Goal: Task Accomplishment & Management: Complete application form

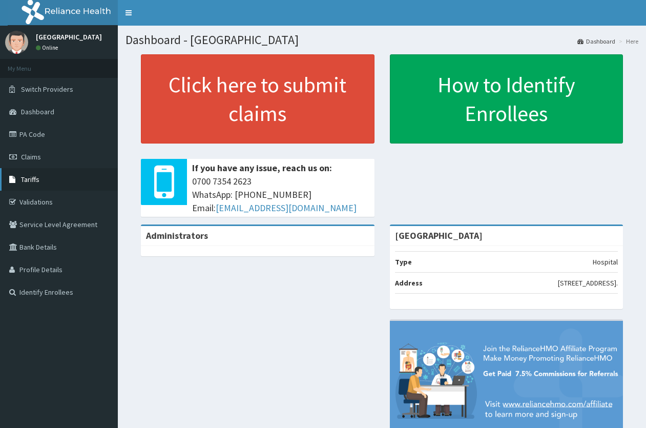
click at [31, 176] on span "Tariffs" at bounding box center [30, 179] width 18 height 9
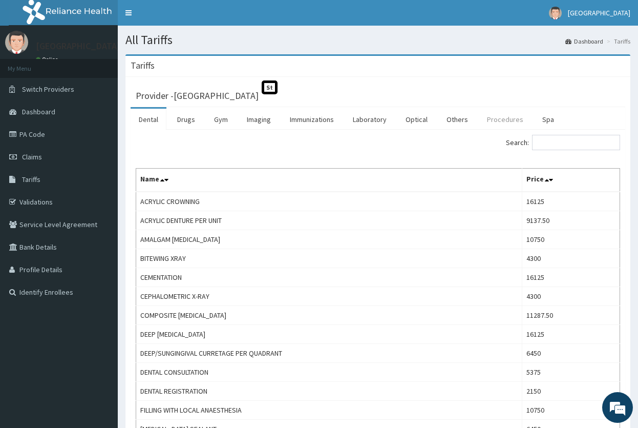
click at [486, 120] on link "Procedures" at bounding box center [505, 120] width 53 height 22
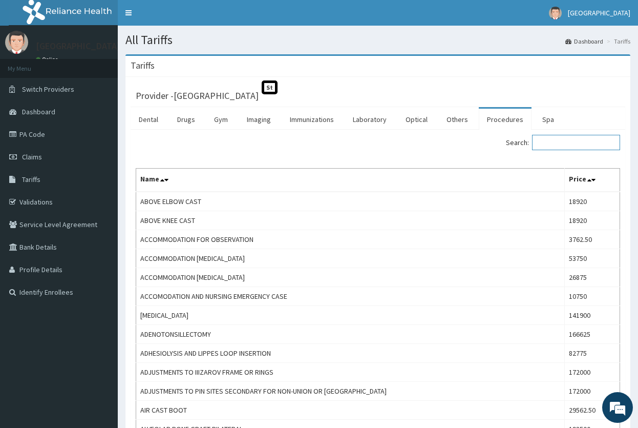
click at [572, 146] on input "Search:" at bounding box center [576, 142] width 88 height 15
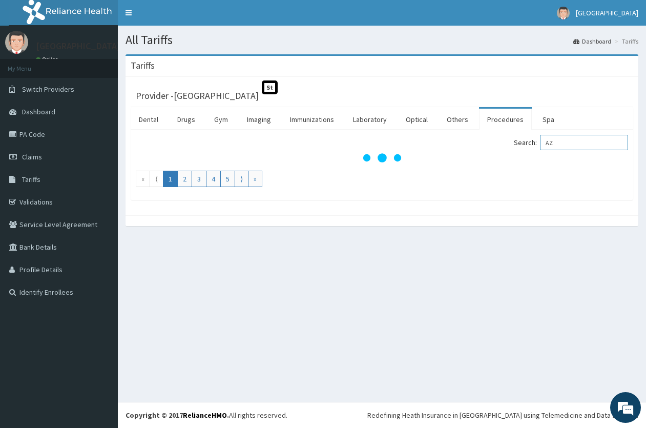
type input "A"
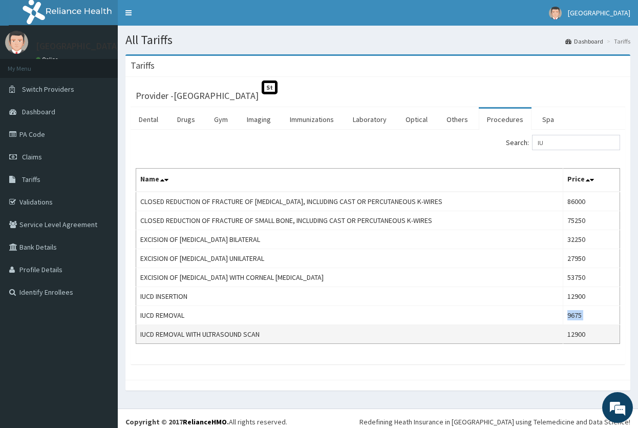
drag, startPoint x: 188, startPoint y: 316, endPoint x: 137, endPoint y: 324, distance: 52.3
click at [137, 324] on tbody "CLOSED REDUCTION OF FRACTURE OF [MEDICAL_DATA], INCLUDING CAST OR PERCUTANEOUS …" at bounding box center [378, 268] width 484 height 152
copy tr "9675"
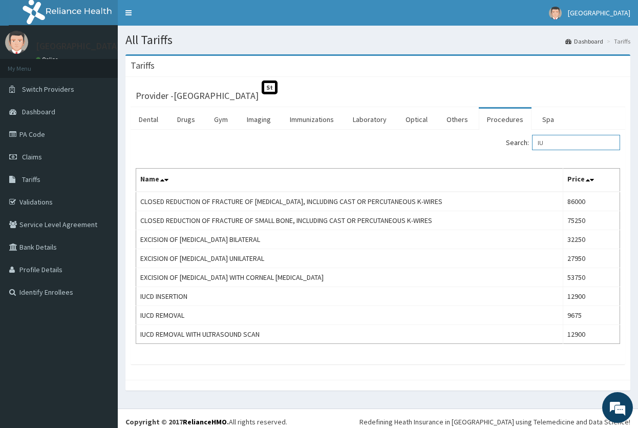
drag, startPoint x: 550, startPoint y: 143, endPoint x: 513, endPoint y: 143, distance: 37.9
click at [513, 143] on div "Search: IU" at bounding box center [503, 144] width 235 height 18
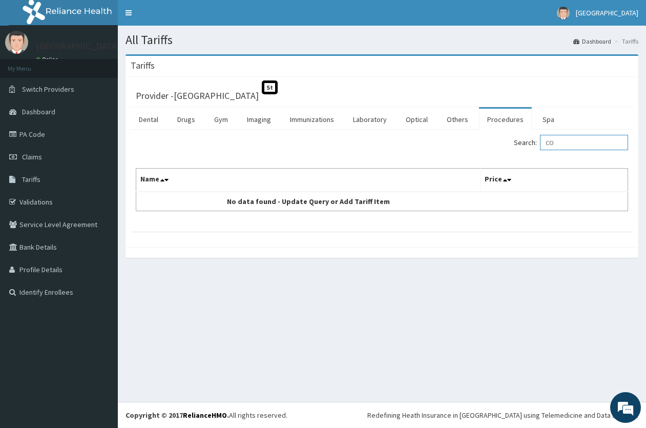
type input "C"
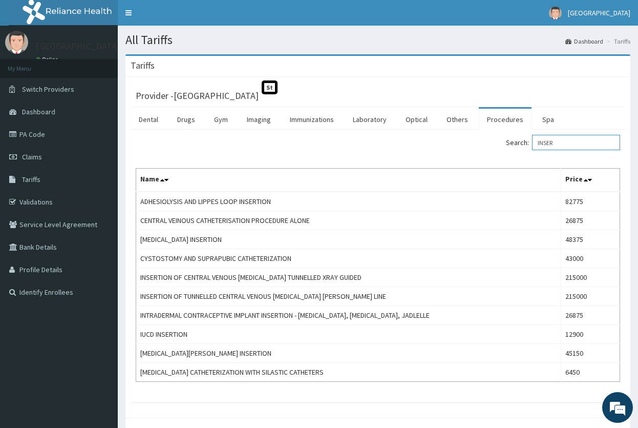
drag, startPoint x: 563, startPoint y: 141, endPoint x: 488, endPoint y: 140, distance: 75.3
click at [492, 140] on div "Search: INSER" at bounding box center [503, 144] width 235 height 18
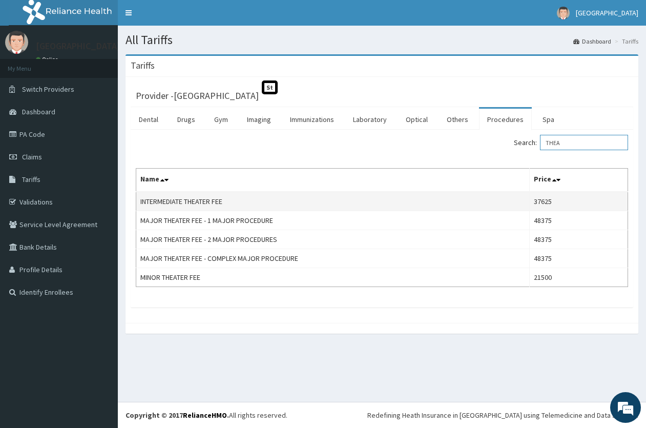
type input "THEA"
drag, startPoint x: 228, startPoint y: 200, endPoint x: 138, endPoint y: 205, distance: 89.8
click at [138, 205] on td "INTERMEDIATE THEATER FEE" at bounding box center [332, 201] width 393 height 19
copy td "INTERMEDIATE THEATER FEE"
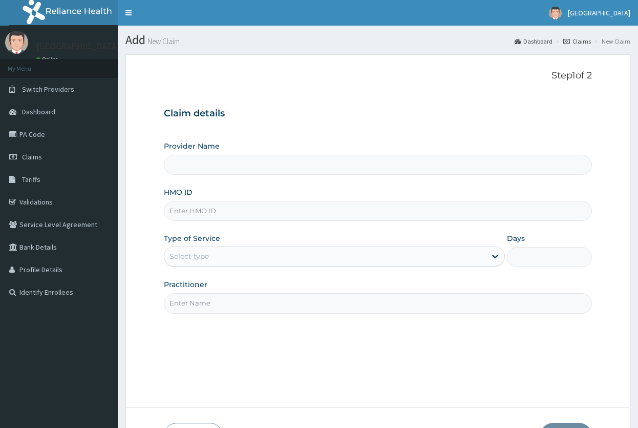
type input "[GEOGRAPHIC_DATA]"
drag, startPoint x: 642, startPoint y: 129, endPoint x: 626, endPoint y: 97, distance: 35.0
click at [638, 90] on html "R EL Toggle navigation peachcare medical centre peachcare medical centre - info…" at bounding box center [319, 249] width 638 height 499
click at [38, 138] on link "PA Code" at bounding box center [59, 134] width 118 height 23
click at [34, 136] on link "PA Code" at bounding box center [59, 134] width 118 height 23
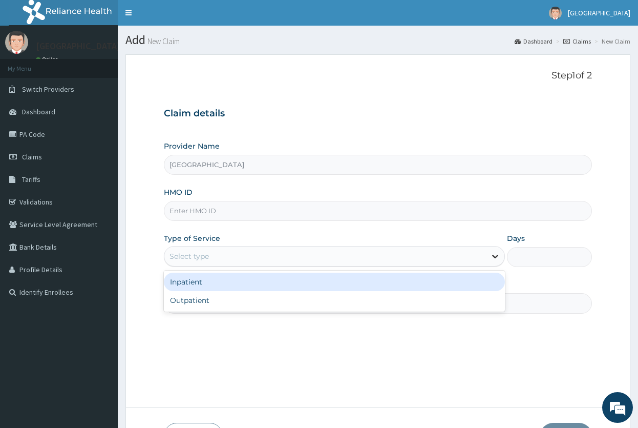
click at [494, 260] on icon at bounding box center [495, 256] width 10 height 10
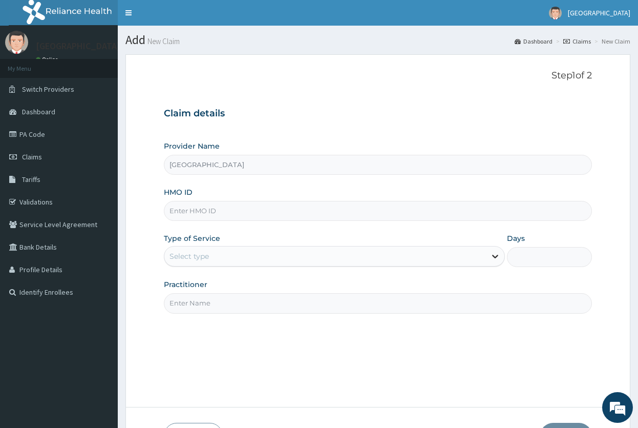
click at [494, 260] on icon at bounding box center [495, 256] width 10 height 10
click at [500, 258] on icon at bounding box center [495, 256] width 10 height 10
click at [489, 263] on div at bounding box center [495, 256] width 18 height 18
click at [234, 169] on input "[GEOGRAPHIC_DATA]" at bounding box center [378, 165] width 428 height 20
click at [321, 211] on input "HMO ID" at bounding box center [378, 211] width 428 height 20
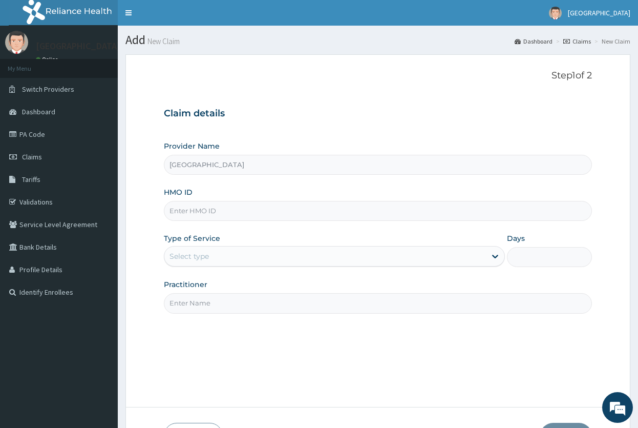
paste input "RFL/10313/A"
type input "RFL/10313/A"
click at [25, 135] on link "PA Code" at bounding box center [59, 134] width 118 height 23
click at [24, 136] on link "PA Code" at bounding box center [59, 134] width 118 height 23
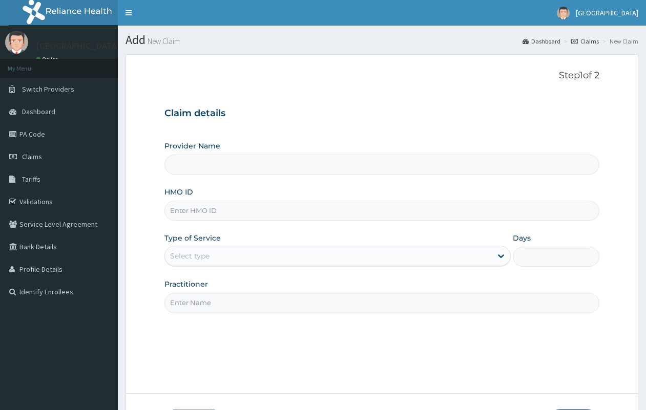
type input "[GEOGRAPHIC_DATA]"
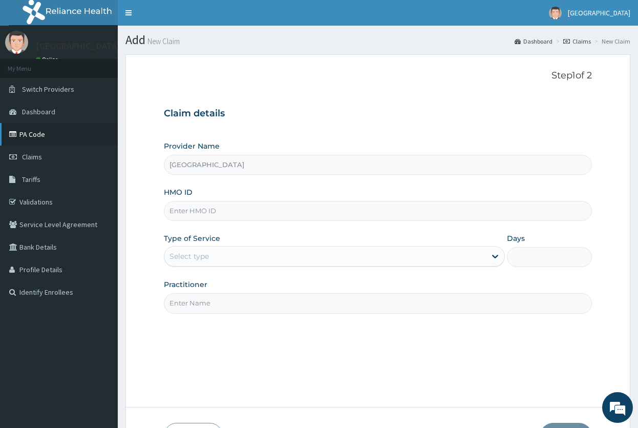
click at [35, 135] on link "PA Code" at bounding box center [59, 134] width 118 height 23
